Goal: Task Accomplishment & Management: Manage account settings

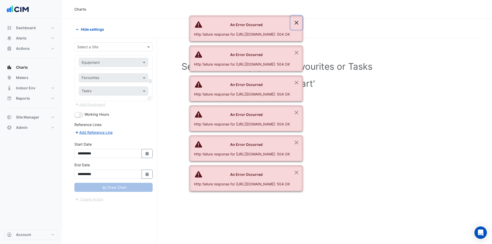
click at [303, 21] on button "Close" at bounding box center [297, 23] width 12 height 14
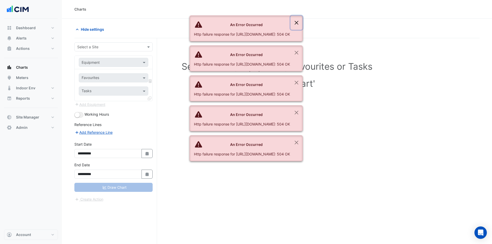
click at [303, 21] on button "Close" at bounding box center [297, 23] width 12 height 14
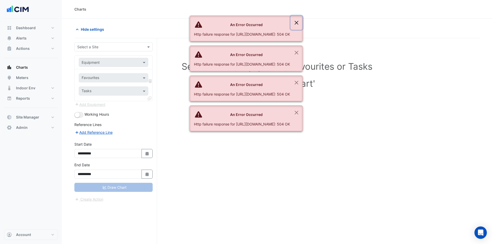
click at [303, 21] on button "Close" at bounding box center [297, 23] width 12 height 14
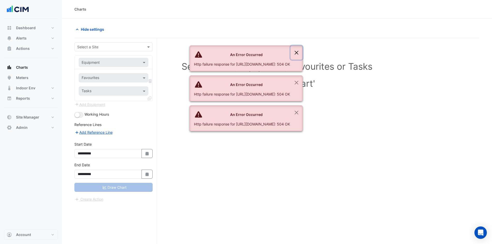
click at [303, 46] on button "Close" at bounding box center [297, 53] width 12 height 14
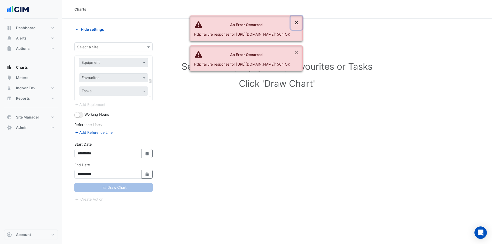
click at [303, 21] on button "Close" at bounding box center [297, 23] width 12 height 14
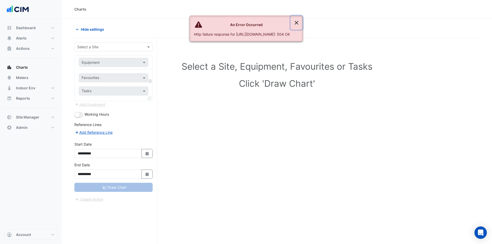
click at [303, 21] on button "Close" at bounding box center [297, 23] width 12 height 14
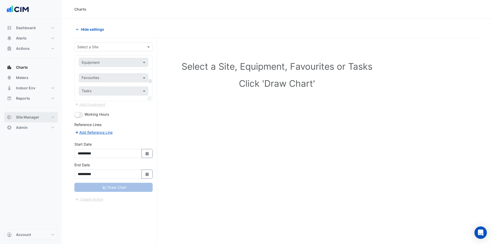
click at [19, 119] on span "Site Manager" at bounding box center [27, 117] width 23 height 5
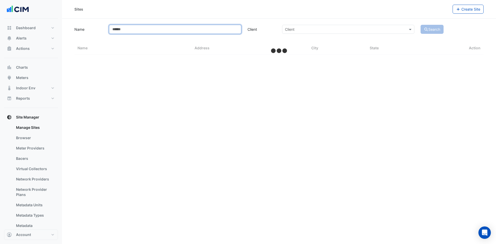
click at [134, 28] on input "Name" at bounding box center [175, 29] width 132 height 9
select select "**"
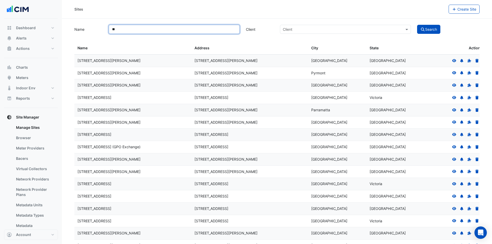
type input "*"
type input "**********"
click at [417, 25] on button "Search" at bounding box center [428, 29] width 23 height 9
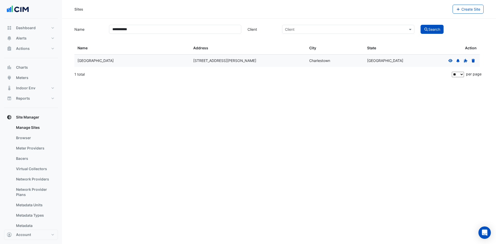
click at [452, 61] on icon at bounding box center [451, 60] width 4 height 3
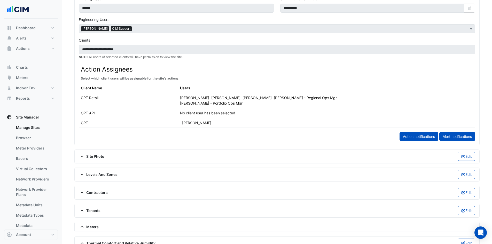
scroll to position [324, 0]
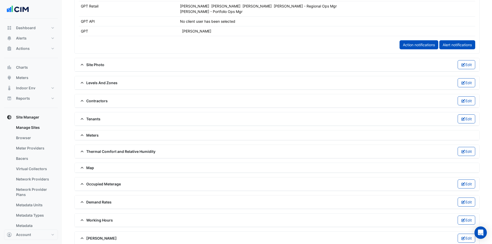
click at [81, 134] on icon at bounding box center [82, 136] width 5 height 4
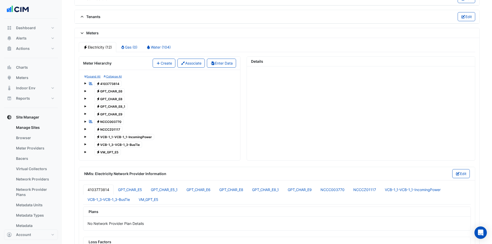
scroll to position [428, 0]
click at [150, 37] on div "Electricity (12) Gas (0) Water (104) Meter Hierarchy Create Associate Enter Dat…" at bounding box center [277, 168] width 405 height 262
click at [152, 41] on link "Water (104)" at bounding box center [158, 46] width 33 height 10
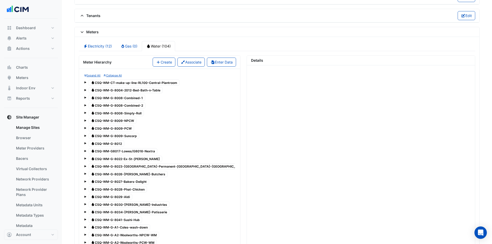
click at [127, 80] on span "Water CSQ-WM-CT-make-up-line-RL100-Central-Plantroom" at bounding box center [134, 83] width 91 height 6
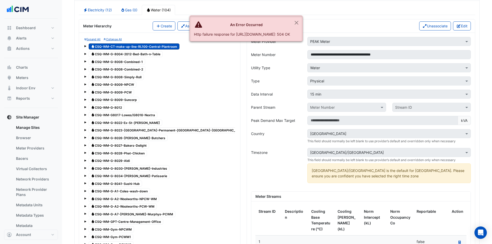
scroll to position [402, 0]
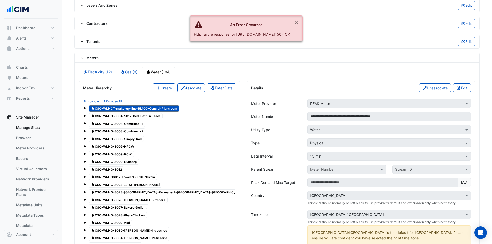
click at [459, 83] on button "Edit" at bounding box center [462, 87] width 18 height 9
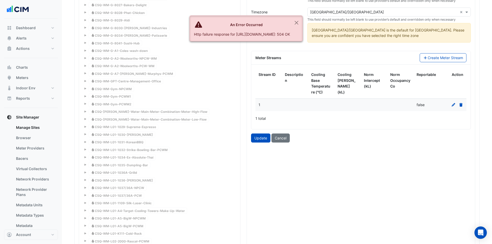
scroll to position [608, 0]
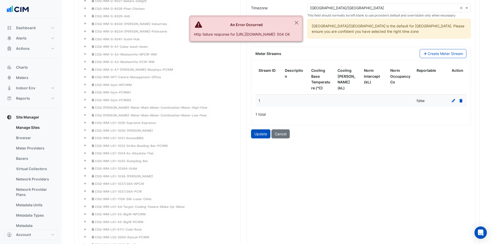
click at [452, 99] on icon at bounding box center [453, 101] width 5 height 4
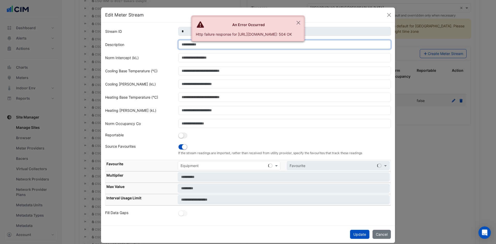
click at [198, 46] on input "Description" at bounding box center [284, 44] width 213 height 9
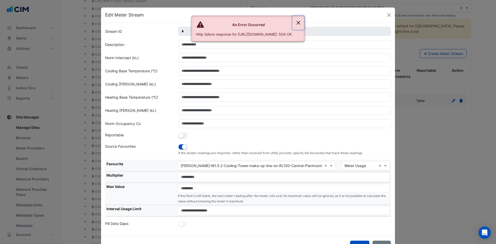
click at [304, 20] on button "Close" at bounding box center [298, 23] width 12 height 14
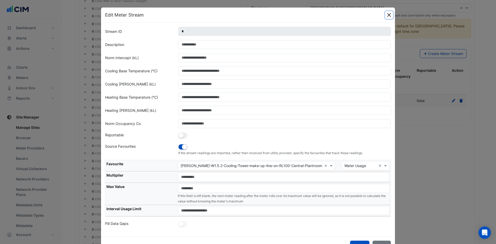
click at [389, 13] on button "Close" at bounding box center [389, 15] width 8 height 8
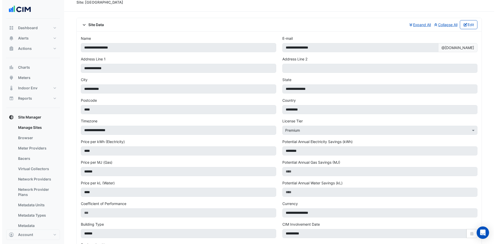
scroll to position [0, 0]
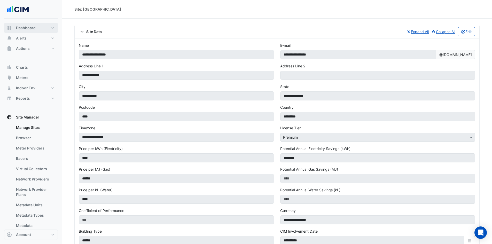
click at [17, 27] on span "Dashboard" at bounding box center [26, 27] width 20 height 5
select select "**"
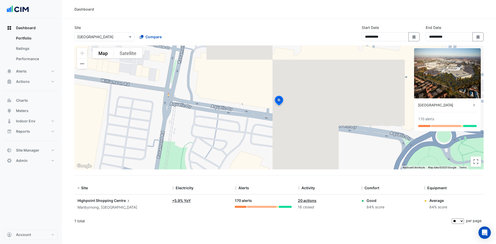
click at [473, 82] on img at bounding box center [447, 73] width 67 height 50
click at [449, 81] on img at bounding box center [447, 73] width 67 height 50
